Goal: Task Accomplishment & Management: Manage account settings

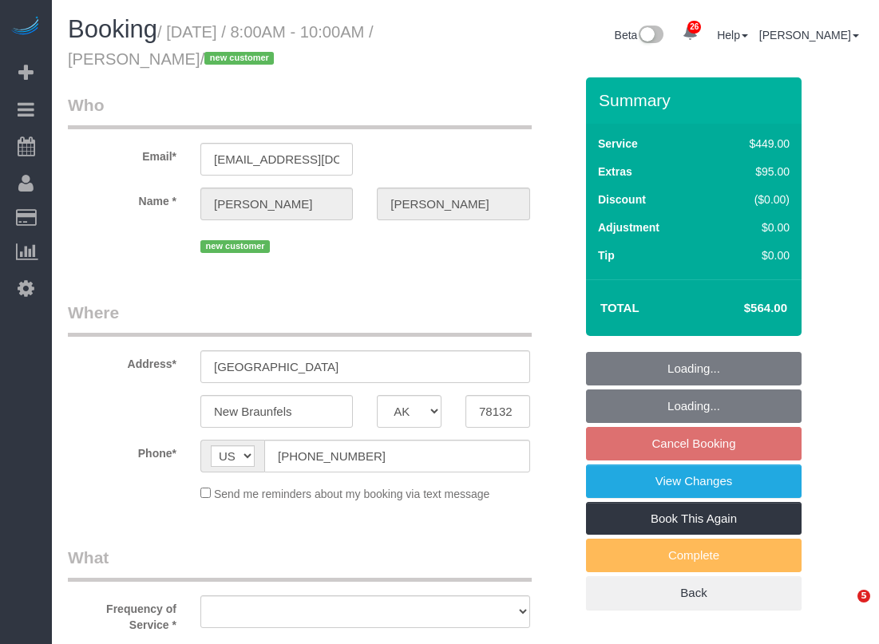
select select "[GEOGRAPHIC_DATA]"
select select "object:2582"
select select "string:fspay-66c429cd-4569-4b86-95c7-6442635187b6"
select select "3"
select select "spot18"
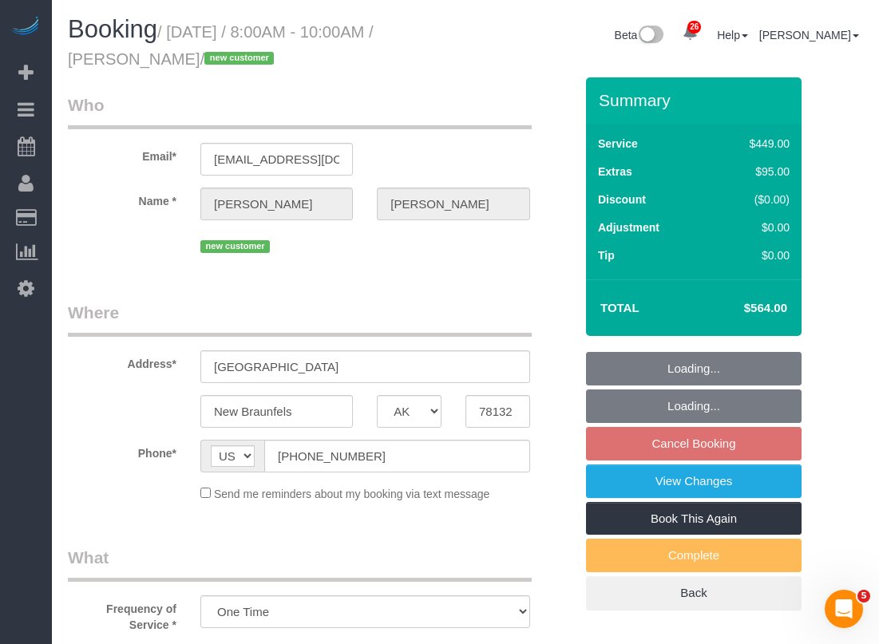
select select "object:2644"
select select "spot43"
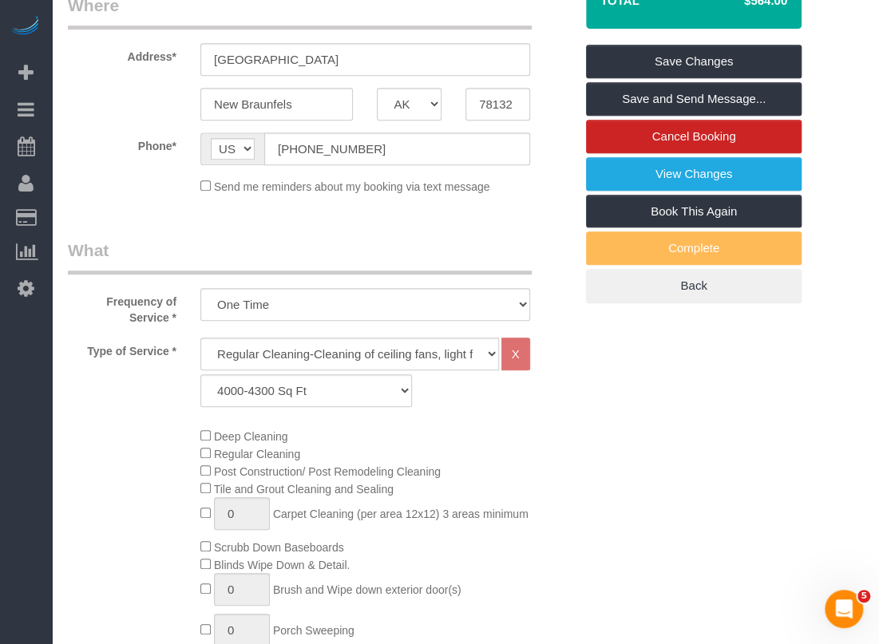
scroll to position [307, 0]
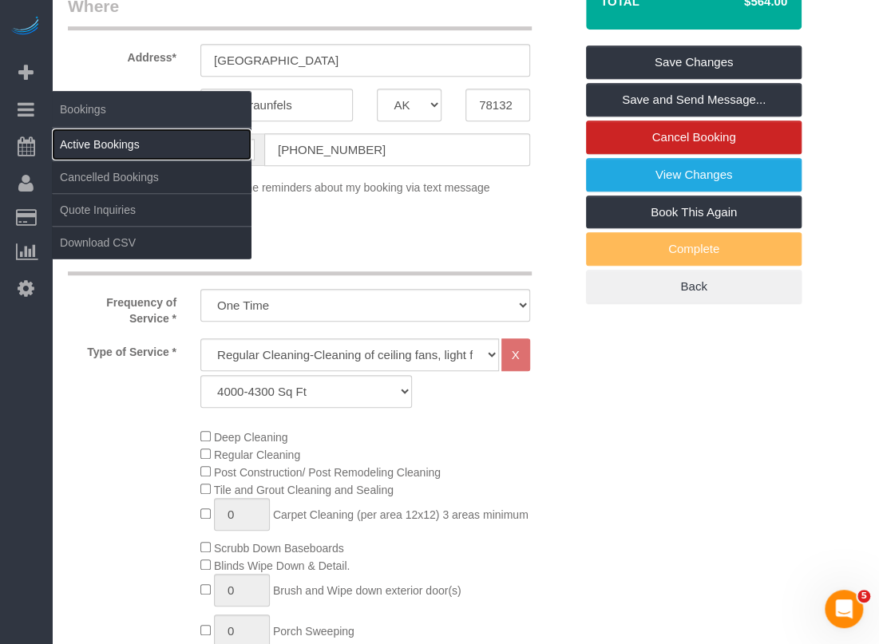
click at [87, 151] on link "Active Bookings" at bounding box center [152, 145] width 200 height 32
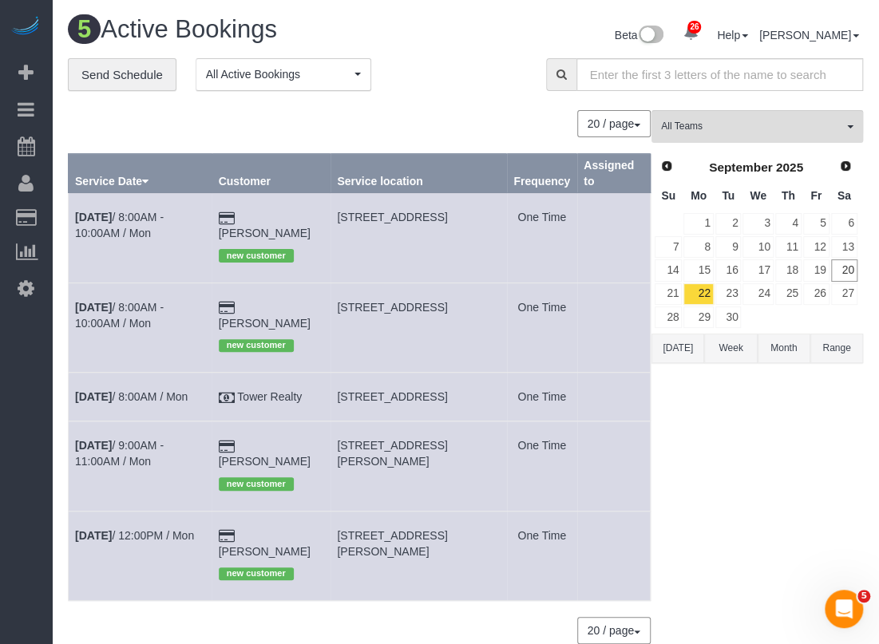
drag, startPoint x: 348, startPoint y: 291, endPoint x: 443, endPoint y: 292, distance: 95.0
click at [443, 292] on td "633 Riverforest Dr, New Braunfels, TX 78132" at bounding box center [418, 327] width 176 height 89
copy span "633 Riverforest Dr,"
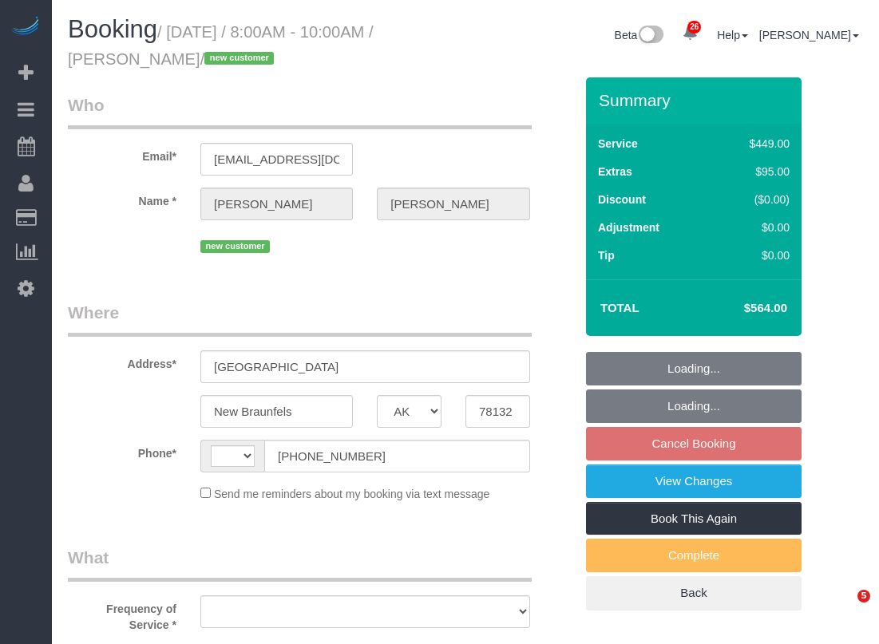
select select "[GEOGRAPHIC_DATA]"
select select "string:US"
select select "string:fspay-66c429cd-4569-4b86-95c7-6442635187b6"
select select "spot1"
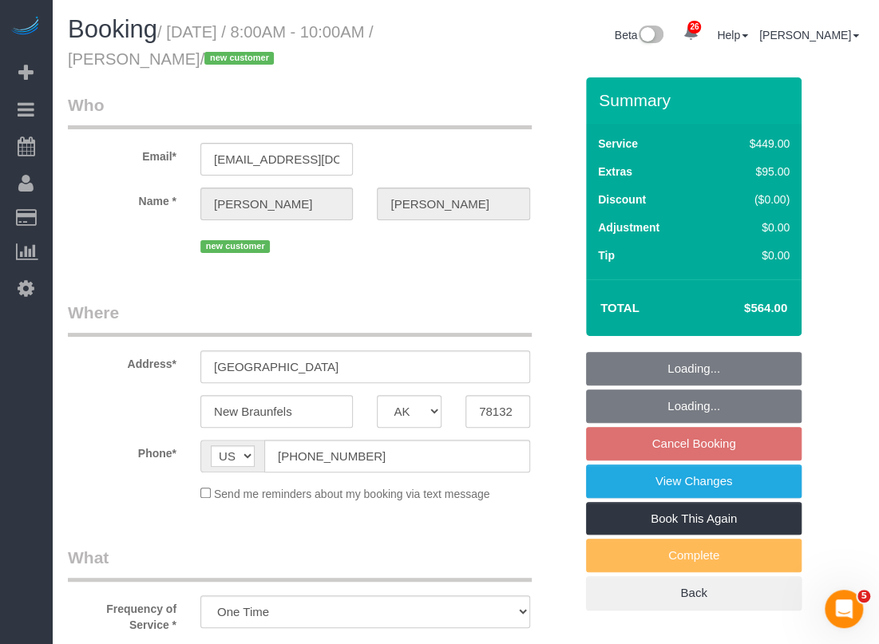
select select "object:1074"
select select "3"
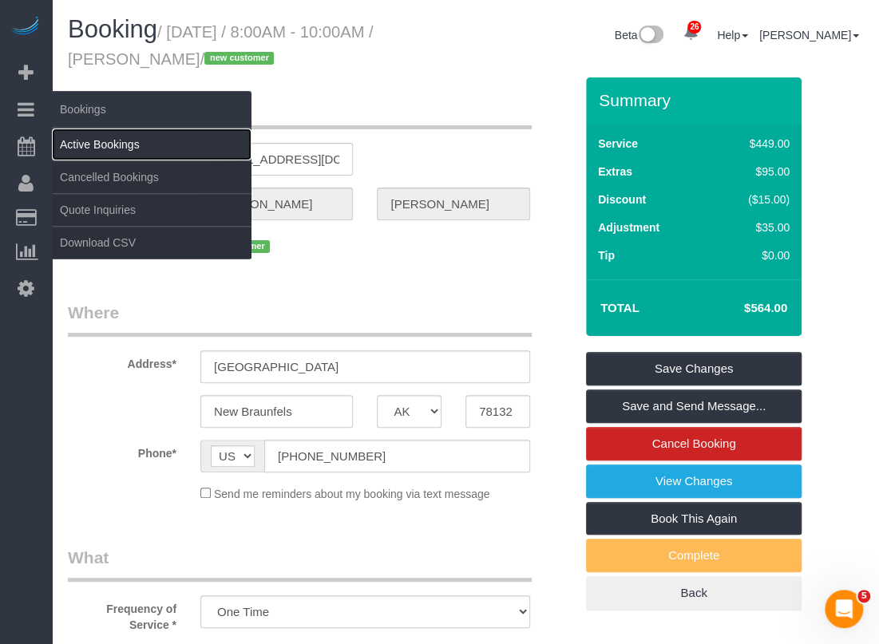
click at [75, 146] on link "Active Bookings" at bounding box center [152, 145] width 200 height 32
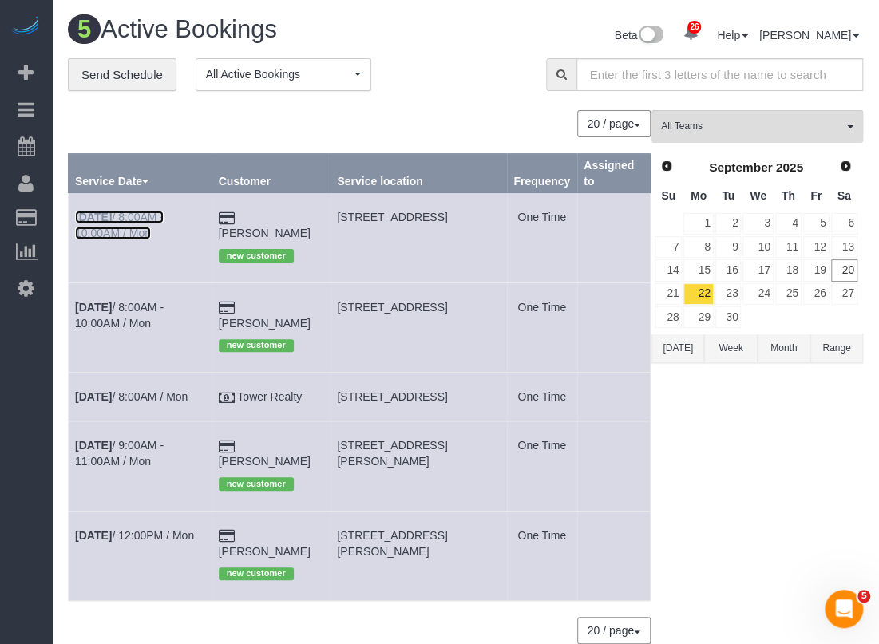
click at [152, 220] on link "Sep 22nd / 8:00AM - 10:00AM / Mon" at bounding box center [119, 225] width 89 height 29
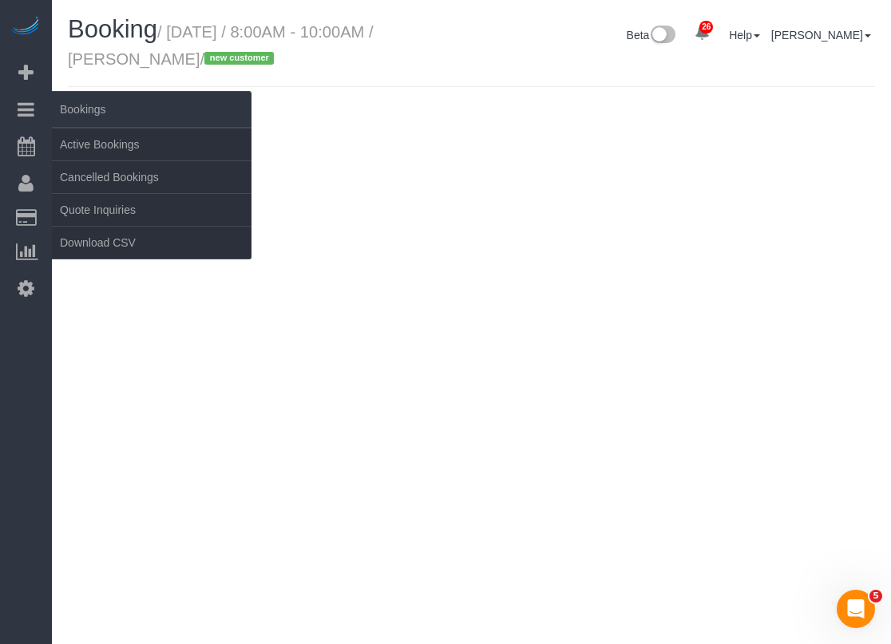
select select "[GEOGRAPHIC_DATA]"
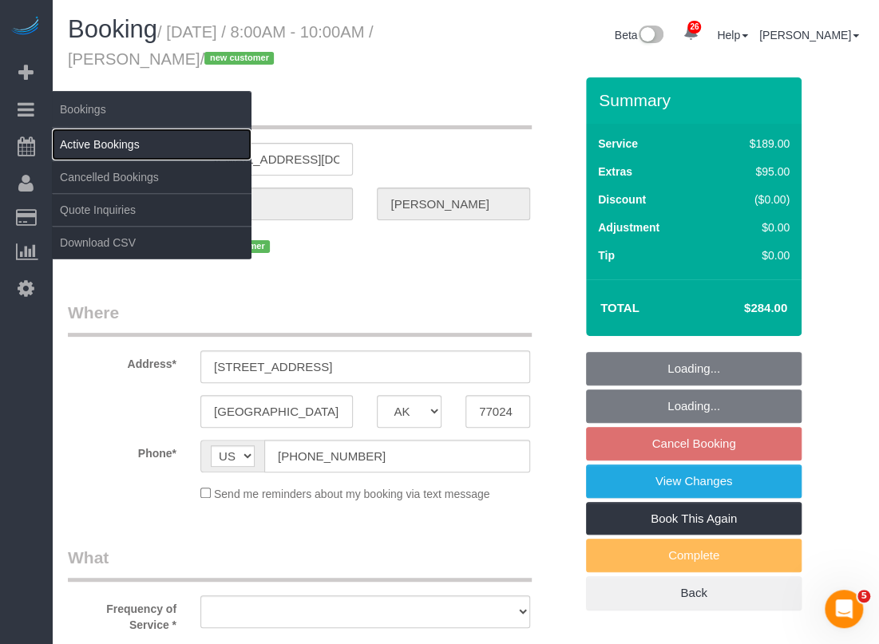
select select "string:fspay-c4ed2ebc-03b5-4c66-a016-04cb4b71dfcb"
click at [72, 139] on link "Active Bookings" at bounding box center [152, 145] width 200 height 32
select select "spot26"
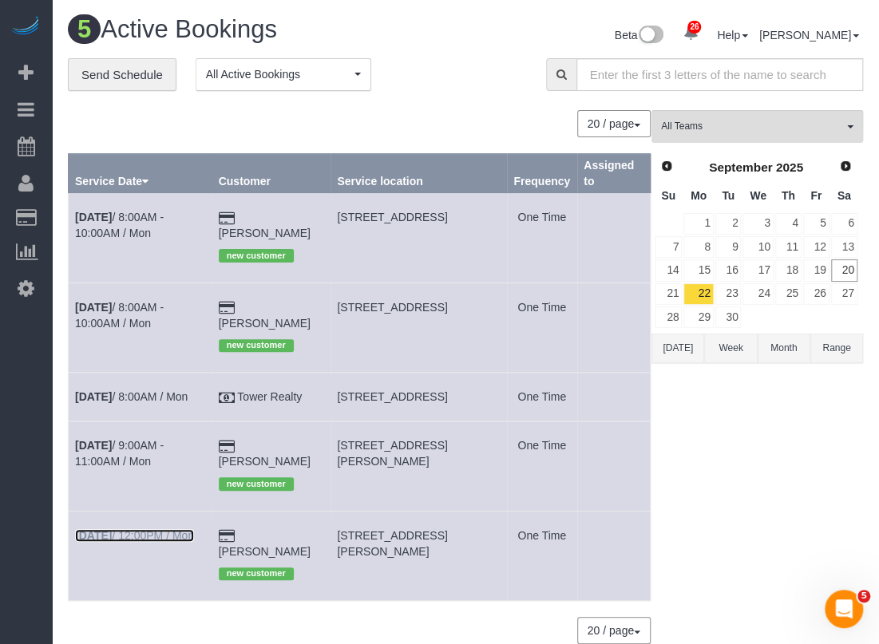
click at [172, 529] on link "Sep 22nd / 12:00PM / Mon" at bounding box center [134, 535] width 119 height 13
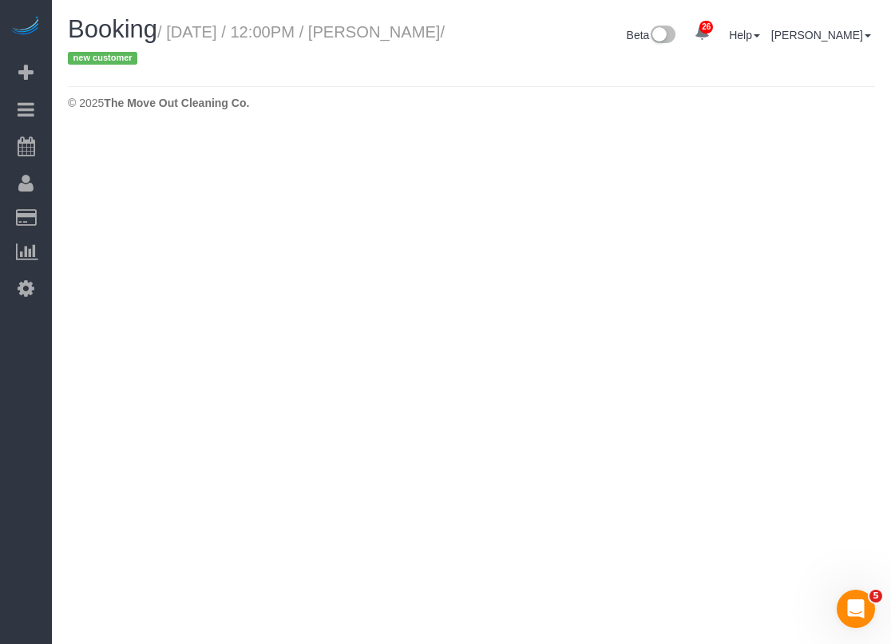
select select "[GEOGRAPHIC_DATA]"
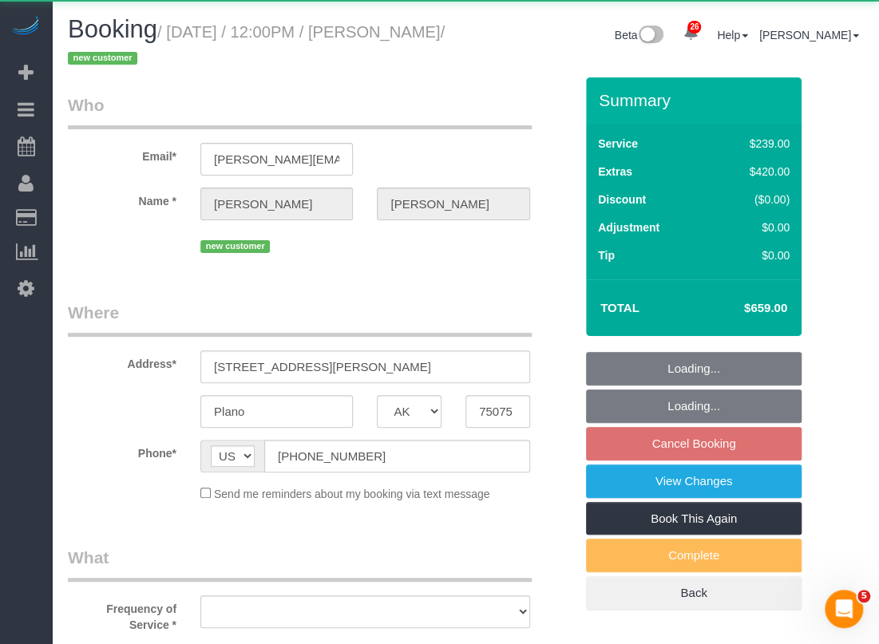
select select "string:fspay-a53e6952-ab4c-4218-bcbf-00ff991383f0"
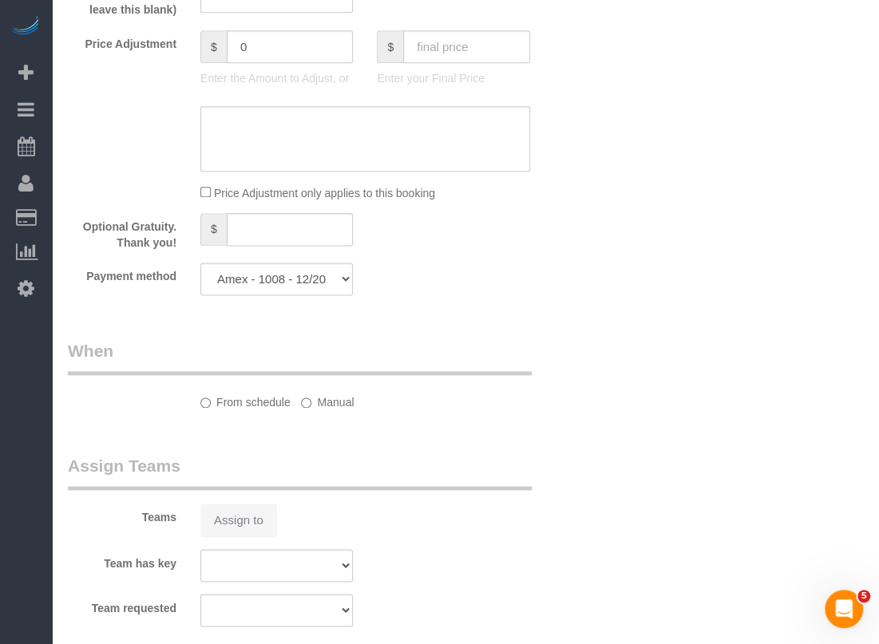
select select "object:2551"
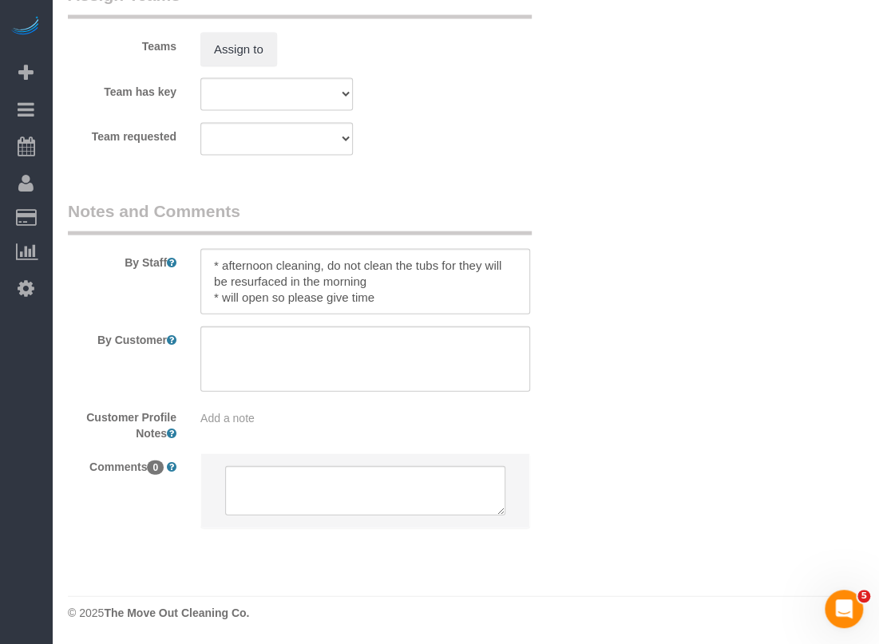
select select "3"
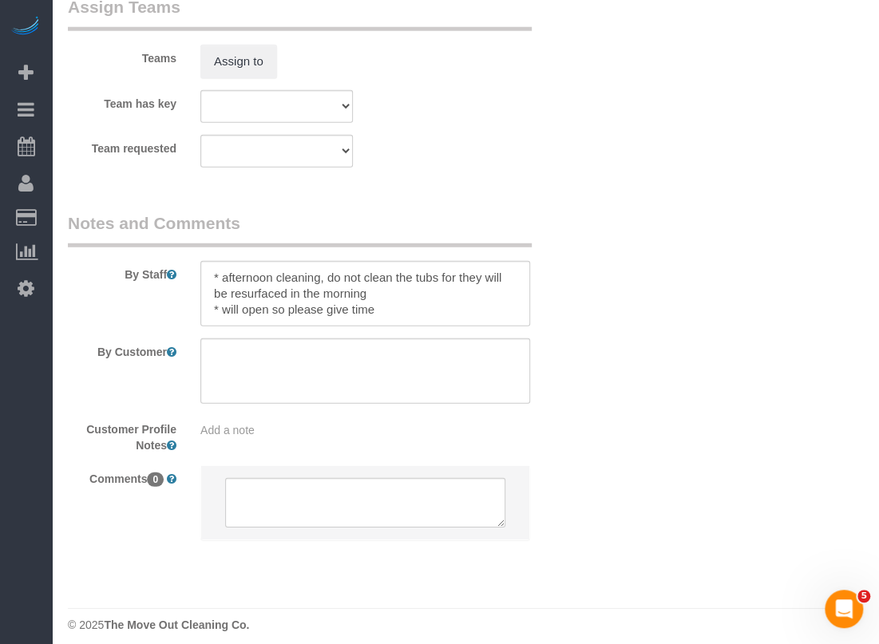
scroll to position [1794, 0]
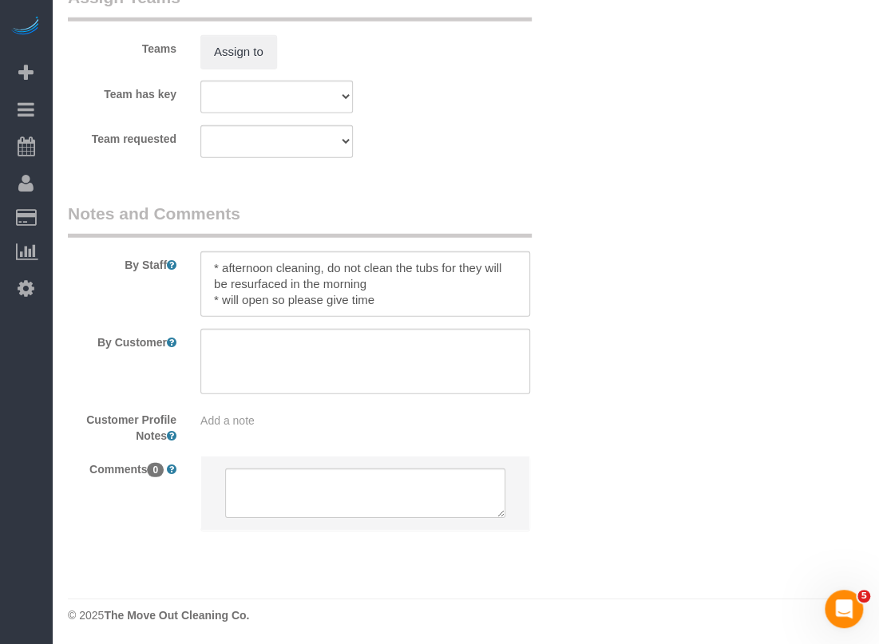
select select "object:2638"
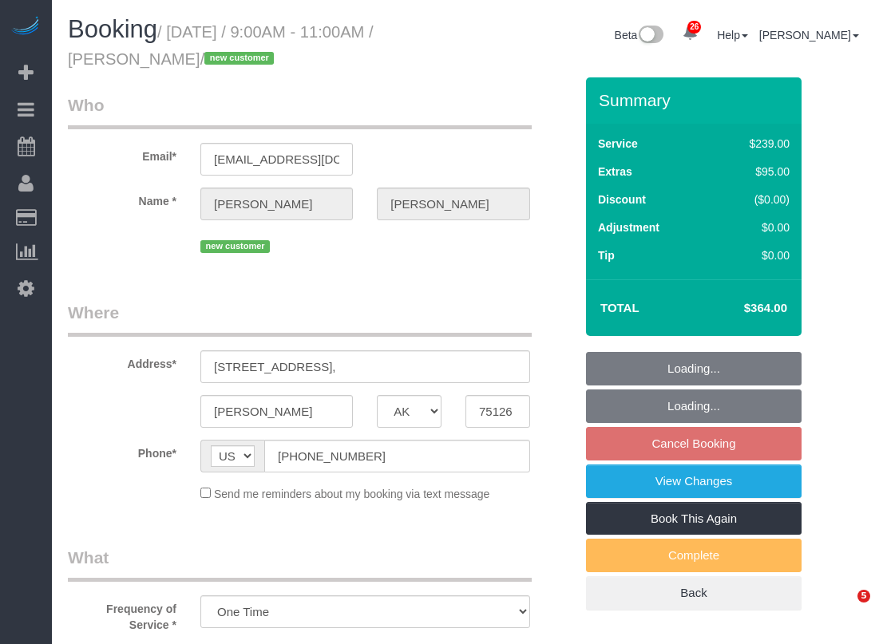
select select "[GEOGRAPHIC_DATA]"
select select "object:817"
select select "3"
